Goal: Task Accomplishment & Management: Use online tool/utility

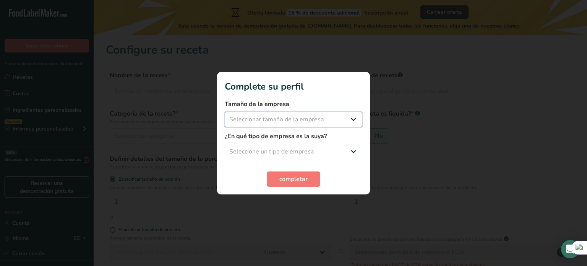
click at [317, 119] on select "Seleccionar tamaño de la empresa Menos de 10 empleados De 10 a 50 empleados De …" at bounding box center [294, 119] width 138 height 15
select select "1"
click at [225, 112] on select "Seleccionar tamaño de la empresa Menos de 10 empleados De 10 a 50 empleados De …" at bounding box center [294, 119] width 138 height 15
click at [311, 154] on select "Seleccione un tipo de empresa Fabricante de alimentos envasados Restaurante y c…" at bounding box center [294, 151] width 138 height 15
select select "8"
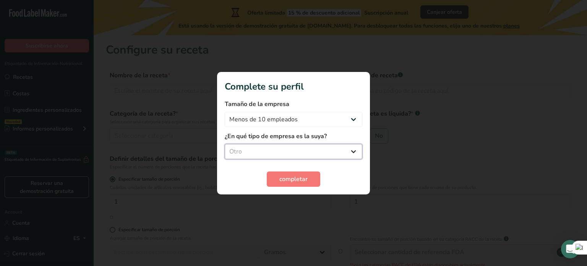
click at [225, 144] on select "Seleccione un tipo de empresa Fabricante de alimentos envasados Restaurante y c…" at bounding box center [294, 151] width 138 height 15
click at [292, 177] on span "completar" at bounding box center [294, 178] width 28 height 9
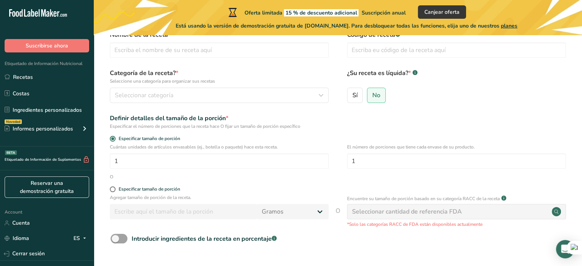
scroll to position [35, 0]
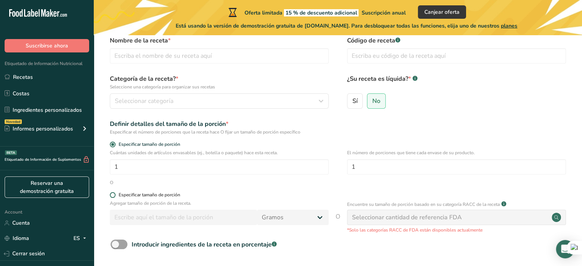
click at [113, 195] on span at bounding box center [113, 195] width 6 height 6
click at [113, 195] on input "Especificar tamaño de porción" at bounding box center [112, 194] width 5 height 5
radio input "true"
radio input "false"
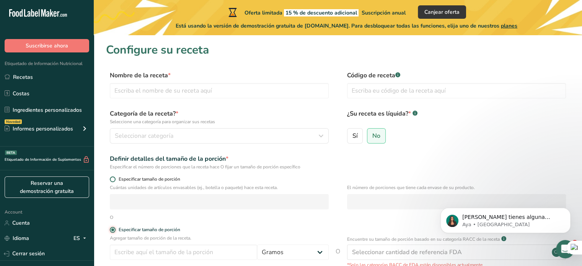
scroll to position [98, 0]
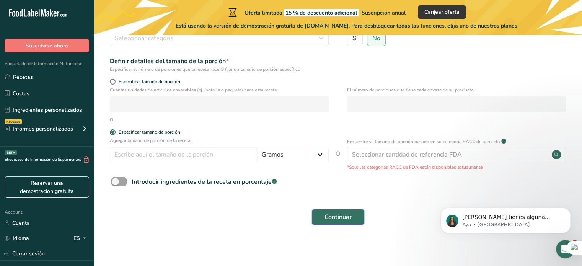
click at [329, 218] on span "Continuar" at bounding box center [337, 216] width 27 height 9
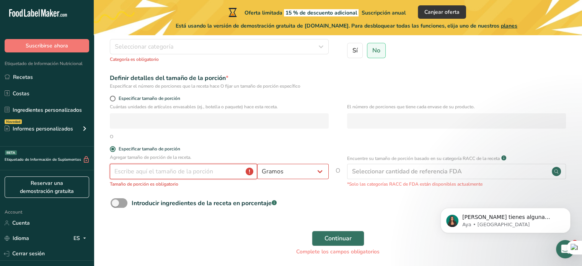
click at [202, 175] on input "number" at bounding box center [183, 171] width 147 height 15
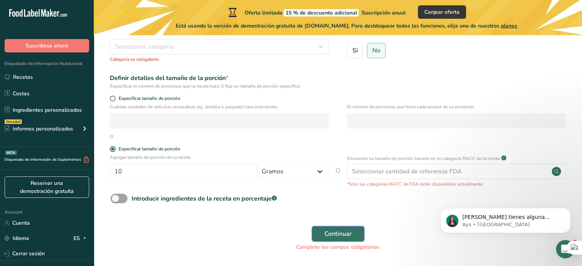
click at [350, 235] on span "Continuar" at bounding box center [337, 233] width 27 height 9
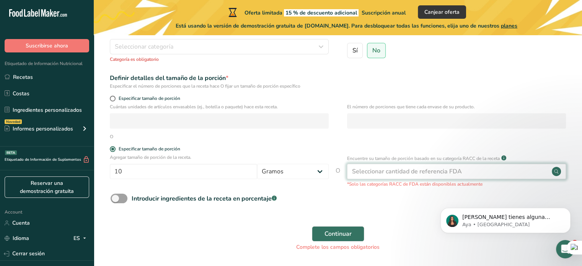
click at [430, 175] on div "Seleccionar cantidad de referencia FDA" at bounding box center [407, 171] width 110 height 9
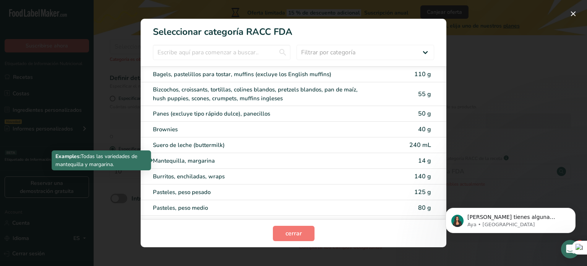
click at [262, 162] on div "Mantequilla, margarina" at bounding box center [261, 160] width 217 height 9
type input "14"
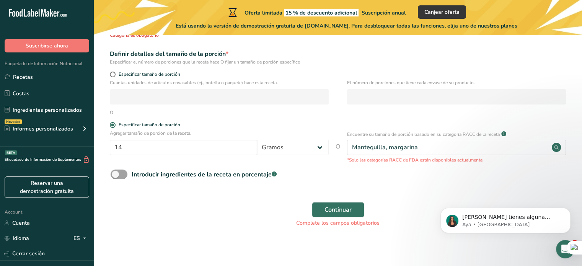
scroll to position [124, 0]
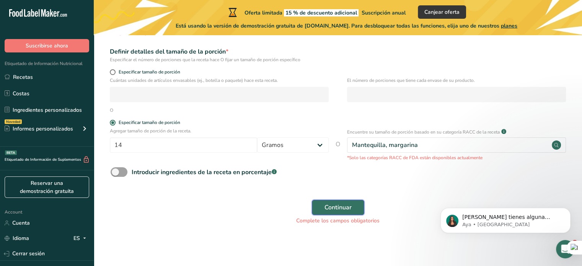
click at [325, 211] on span "Continuar" at bounding box center [337, 207] width 27 height 9
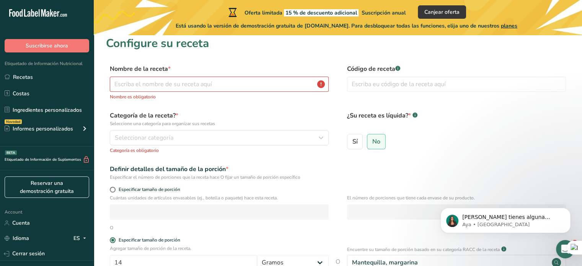
scroll to position [0, 0]
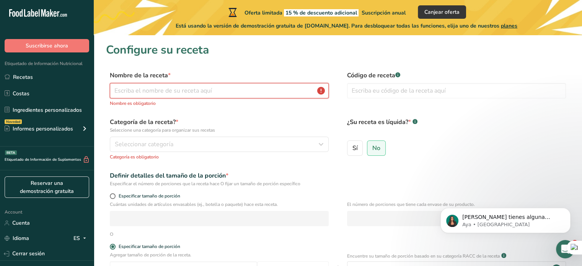
click at [225, 91] on input "text" at bounding box center [219, 90] width 219 height 15
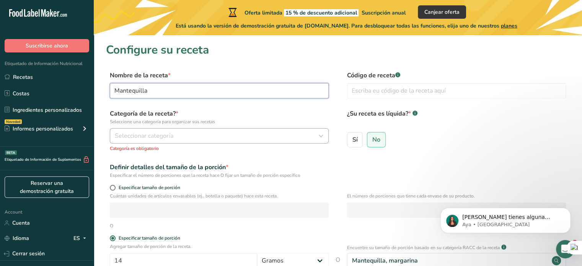
type input "Mantequilla"
click at [200, 141] on button "Seleccionar categoría" at bounding box center [219, 135] width 219 height 15
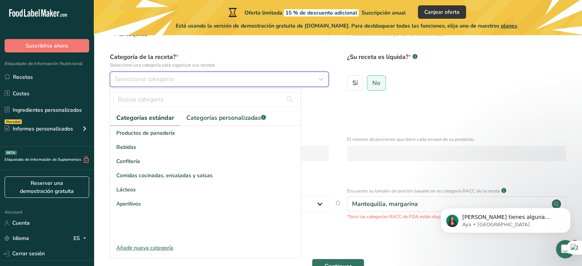
scroll to position [58, 0]
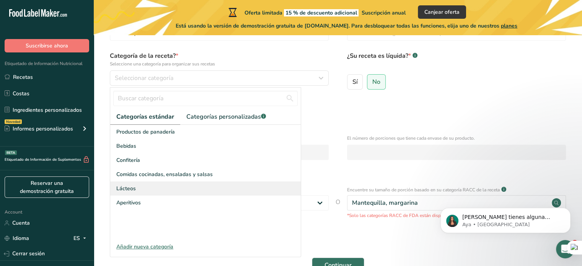
click at [140, 188] on div "Lácteos" at bounding box center [205, 188] width 190 height 14
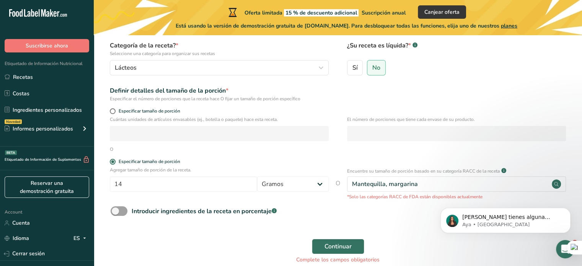
scroll to position [107, 0]
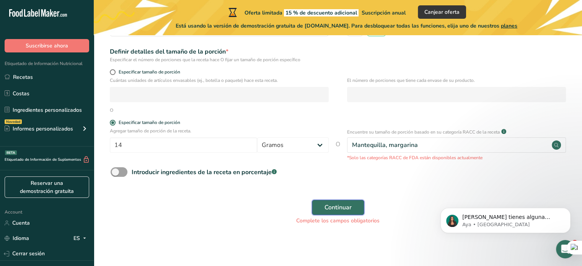
click at [332, 203] on span "Continuar" at bounding box center [337, 207] width 27 height 9
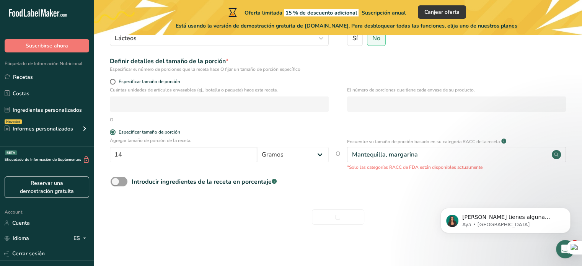
scroll to position [98, 0]
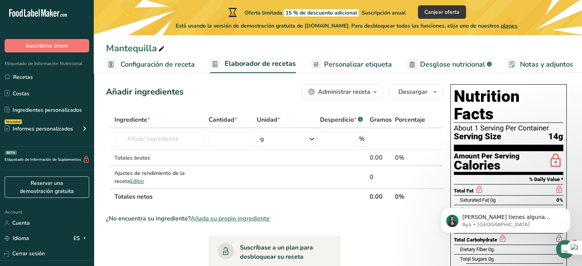
scroll to position [64, 0]
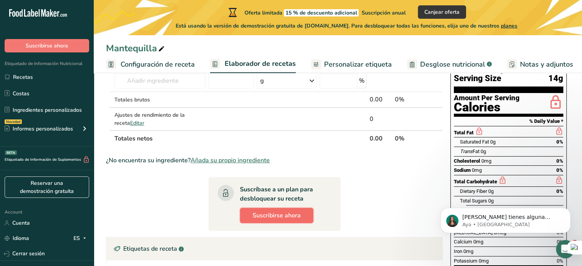
click at [279, 216] on span "Suscribirse ahora" at bounding box center [276, 215] width 48 height 9
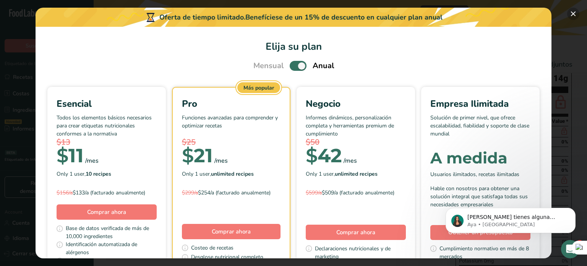
click at [575, 14] on button "Pick Your Pricing Plan Modal" at bounding box center [573, 14] width 12 height 12
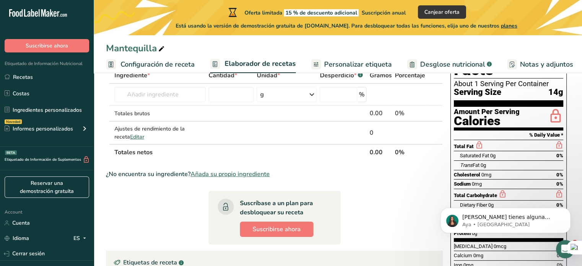
scroll to position [0, 0]
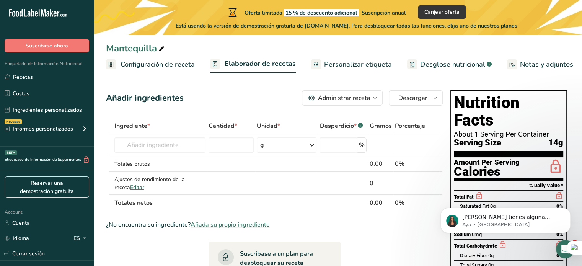
click at [333, 66] on span "Personalizar etiqueta" at bounding box center [358, 64] width 68 height 10
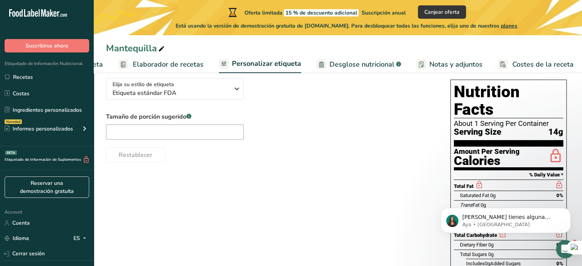
scroll to position [63, 0]
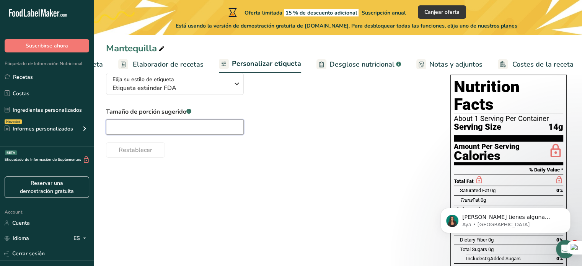
click at [154, 127] on input "text" at bounding box center [175, 126] width 138 height 15
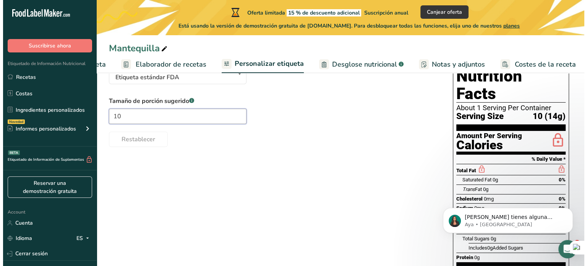
scroll to position [53, 0]
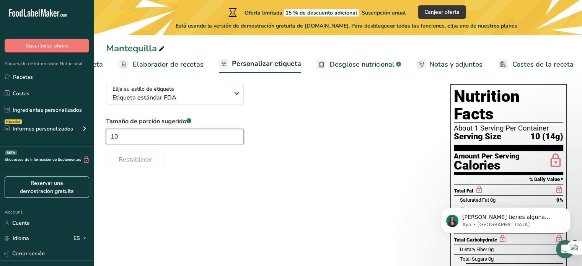
type input "10"
click at [486, 160] on div "Calories" at bounding box center [486, 165] width 66 height 11
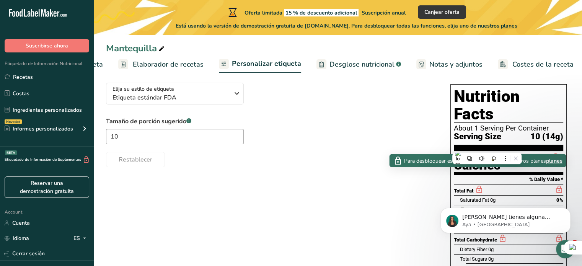
click at [476, 185] on icon at bounding box center [479, 190] width 8 height 10
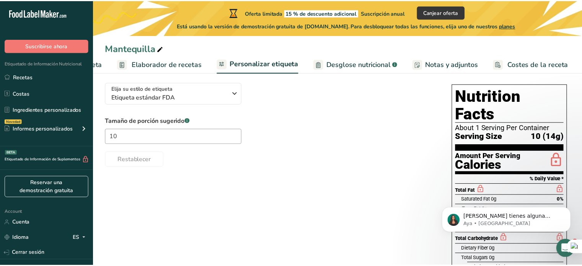
scroll to position [0, 86]
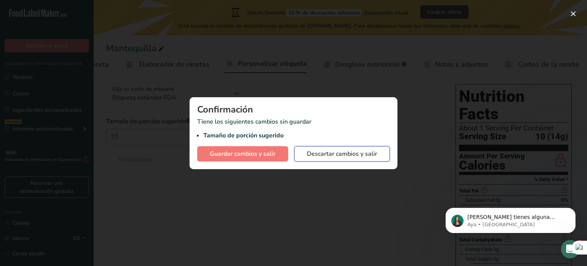
click at [338, 158] on span "Descartar cambios y salir" at bounding box center [342, 153] width 70 height 9
